Goal: Transaction & Acquisition: Purchase product/service

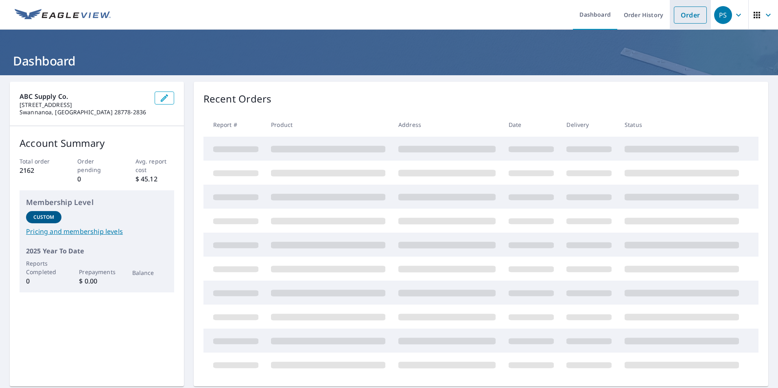
click at [687, 14] on link "Order" at bounding box center [689, 15] width 33 height 17
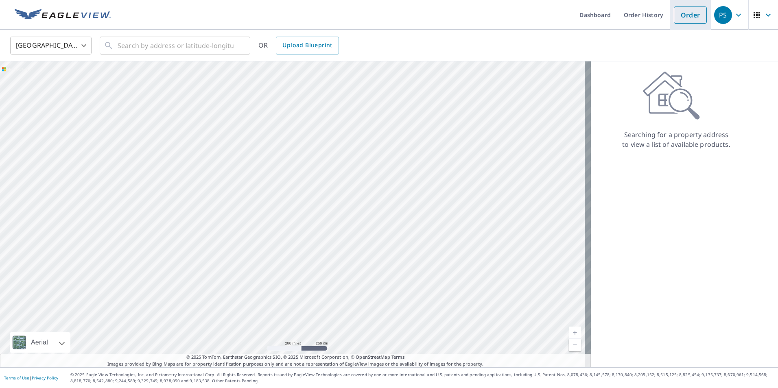
click at [683, 16] on link "Order" at bounding box center [689, 15] width 33 height 17
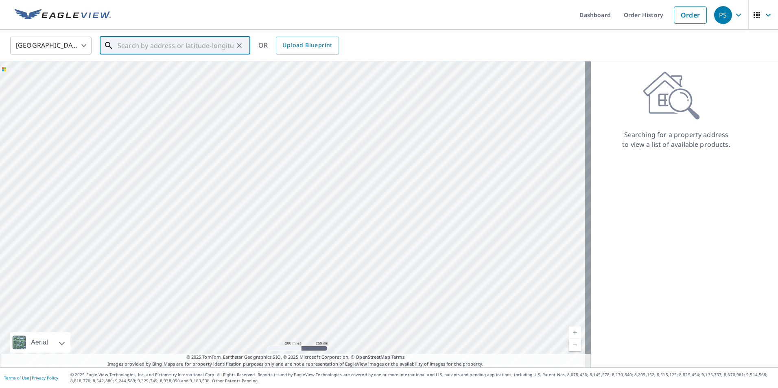
click at [177, 50] on input "text" at bounding box center [176, 45] width 116 height 23
click at [171, 66] on span "[STREET_ADDRESS]" at bounding box center [180, 69] width 128 height 10
type input "[STREET_ADDRESS]"
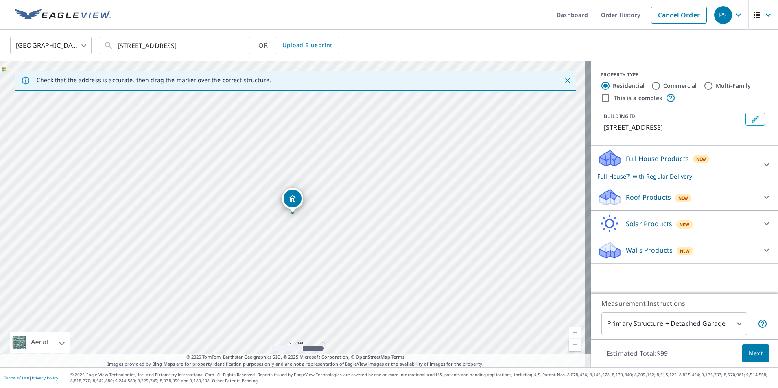
click at [693, 199] on div "Roof Products New" at bounding box center [676, 197] width 159 height 19
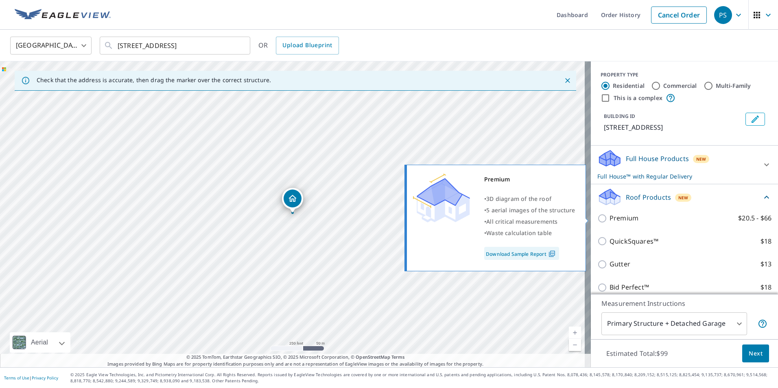
click at [597, 219] on input "Premium $20.5 - $66" at bounding box center [603, 219] width 12 height 10
checkbox input "true"
checkbox input "false"
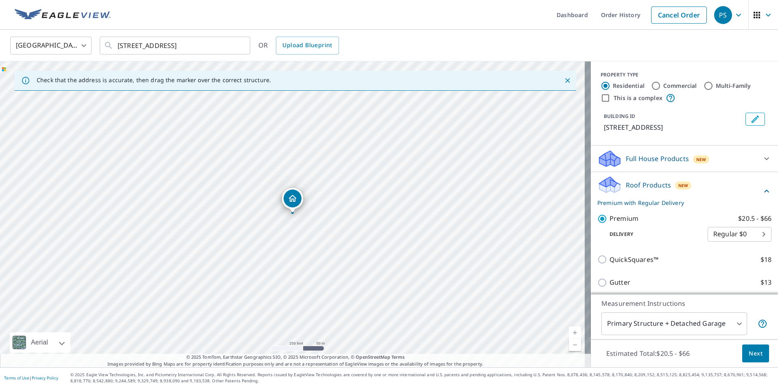
click at [755, 351] on span "Next" at bounding box center [755, 354] width 14 height 10
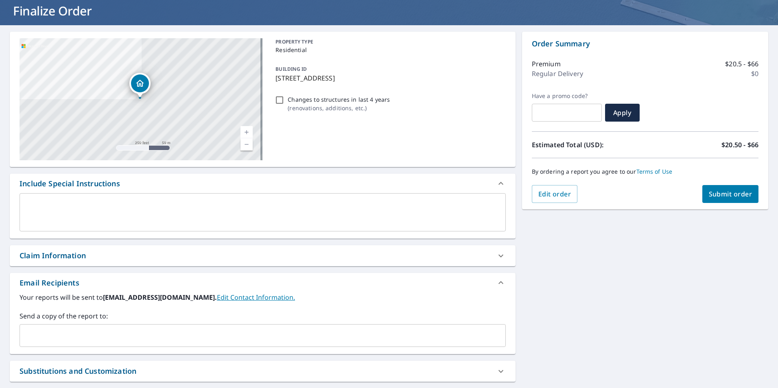
scroll to position [122, 0]
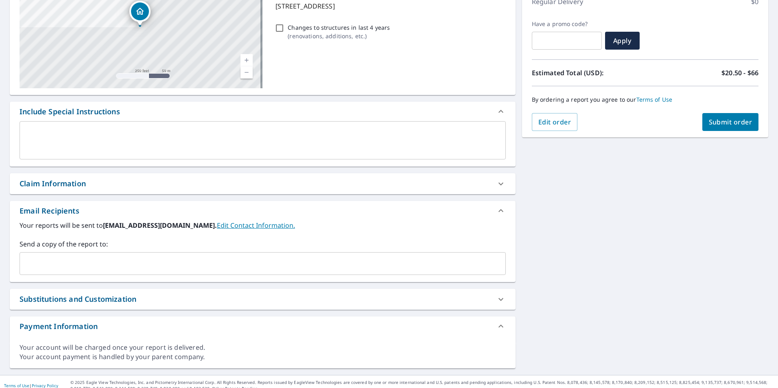
click at [125, 268] on input "text" at bounding box center [256, 263] width 466 height 15
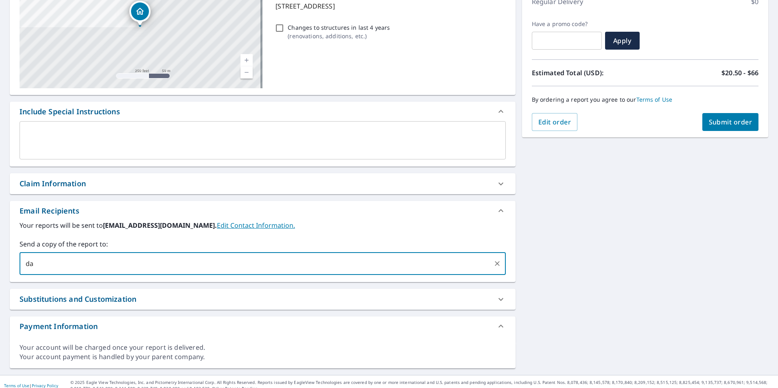
type input "da"
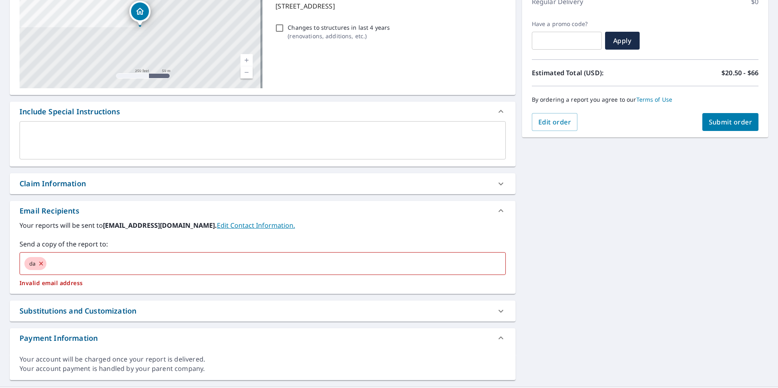
click at [50, 137] on textarea at bounding box center [262, 140] width 475 height 23
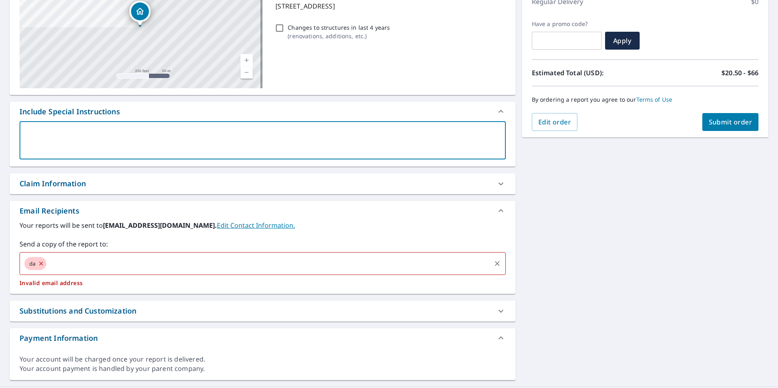
click at [42, 264] on icon at bounding box center [41, 263] width 4 height 4
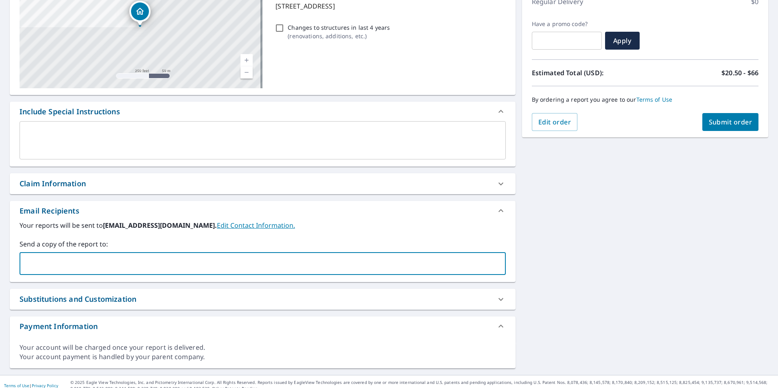
paste input "[PERSON_NAME][EMAIL_ADDRESS][PERSON_NAME][DOMAIN_NAME]"
type input "[PERSON_NAME][EMAIL_ADDRESS][PERSON_NAME][DOMAIN_NAME]"
click at [708, 124] on span "Submit order" at bounding box center [730, 122] width 44 height 9
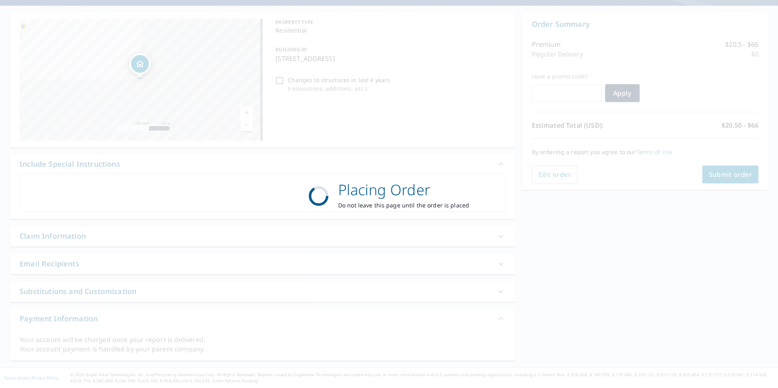
scroll to position [70, 0]
